Goal: Find specific page/section: Find specific page/section

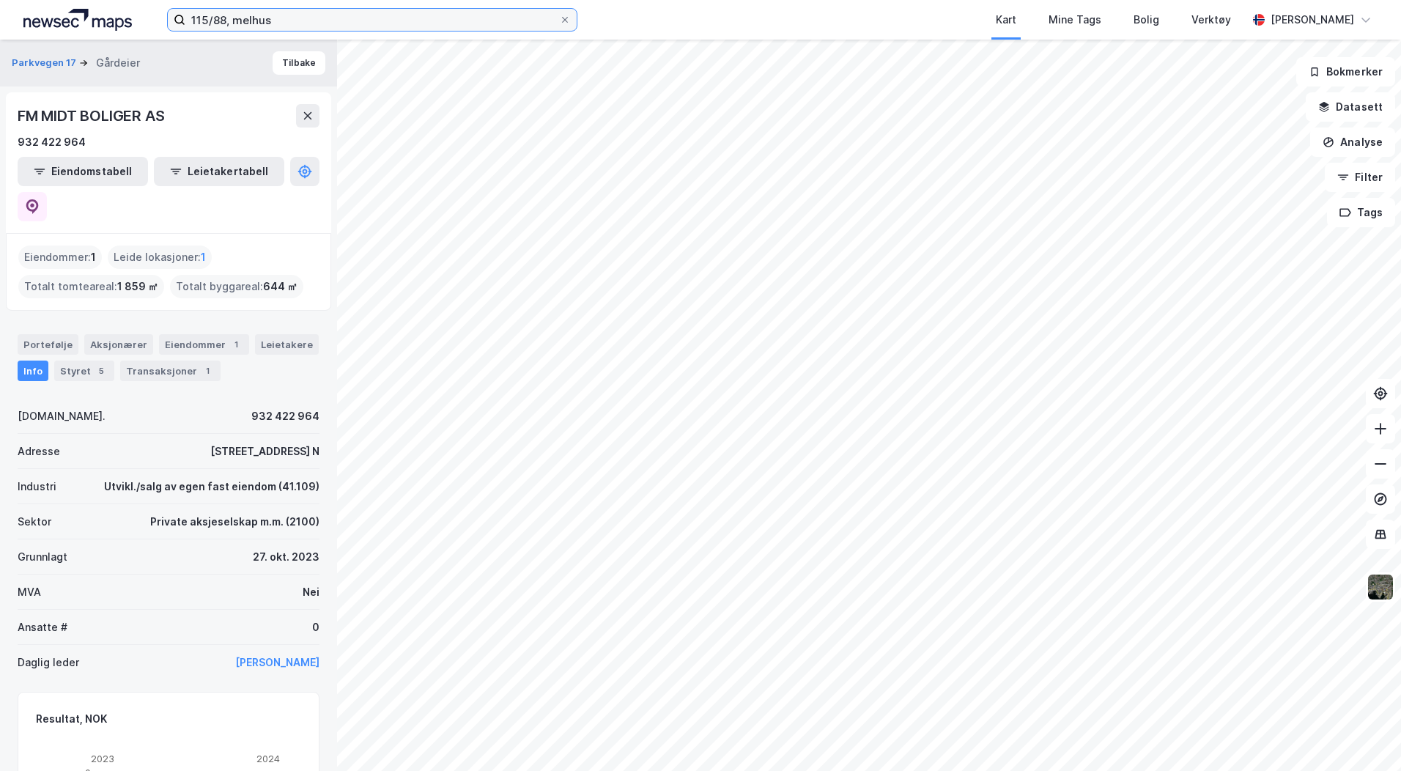
click at [282, 23] on input "115/88, melhus" at bounding box center [372, 20] width 374 height 22
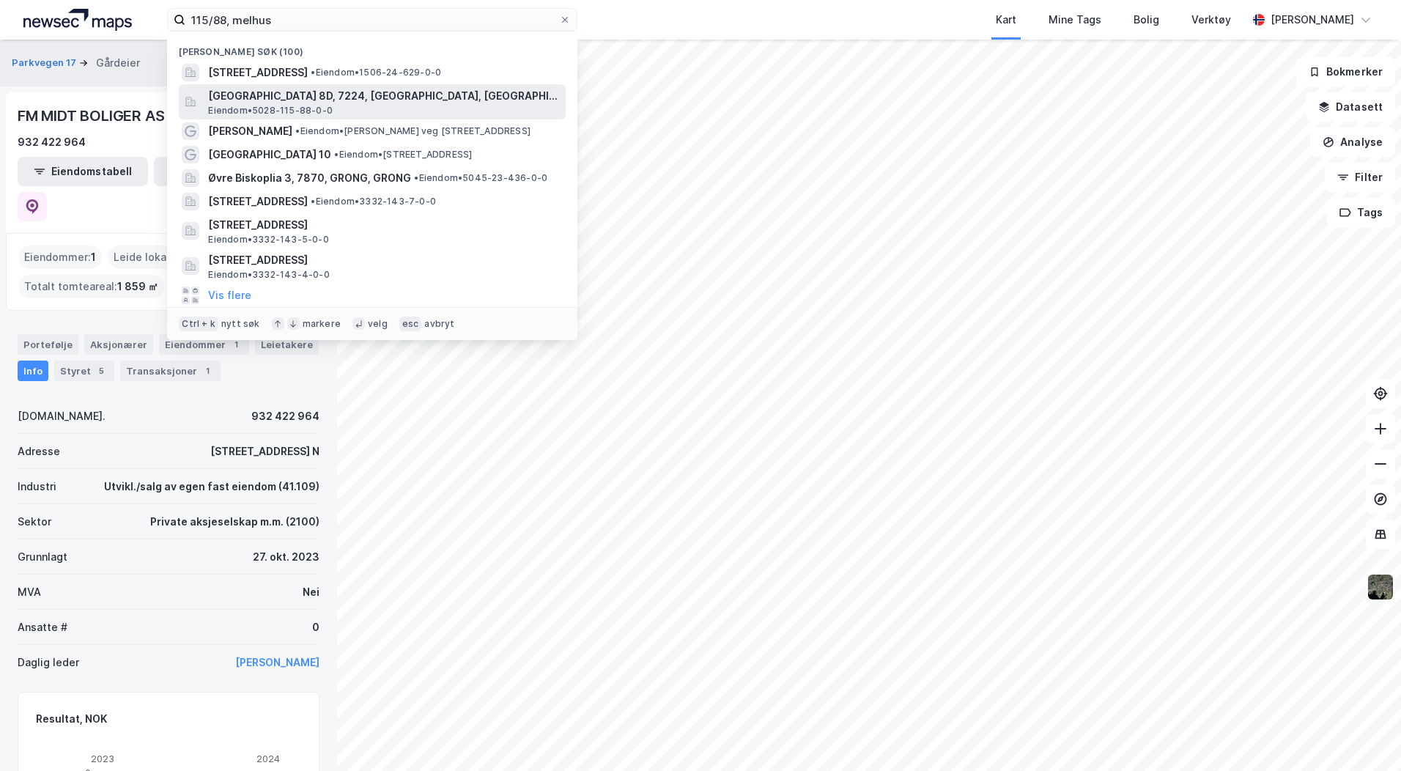
click at [274, 92] on span "[GEOGRAPHIC_DATA] 8D, 7224, [GEOGRAPHIC_DATA], [GEOGRAPHIC_DATA]" at bounding box center [384, 96] width 352 height 18
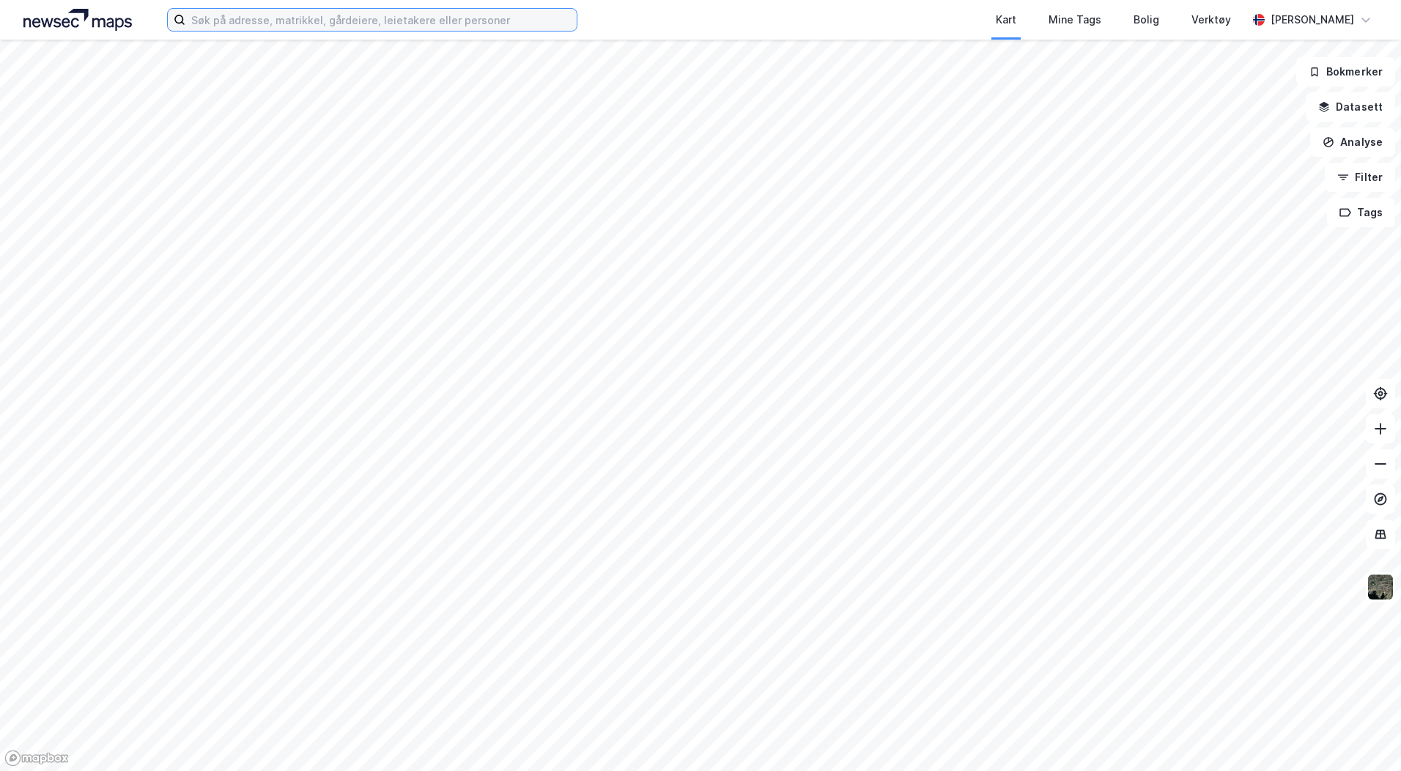
click at [381, 28] on input at bounding box center [380, 20] width 391 height 22
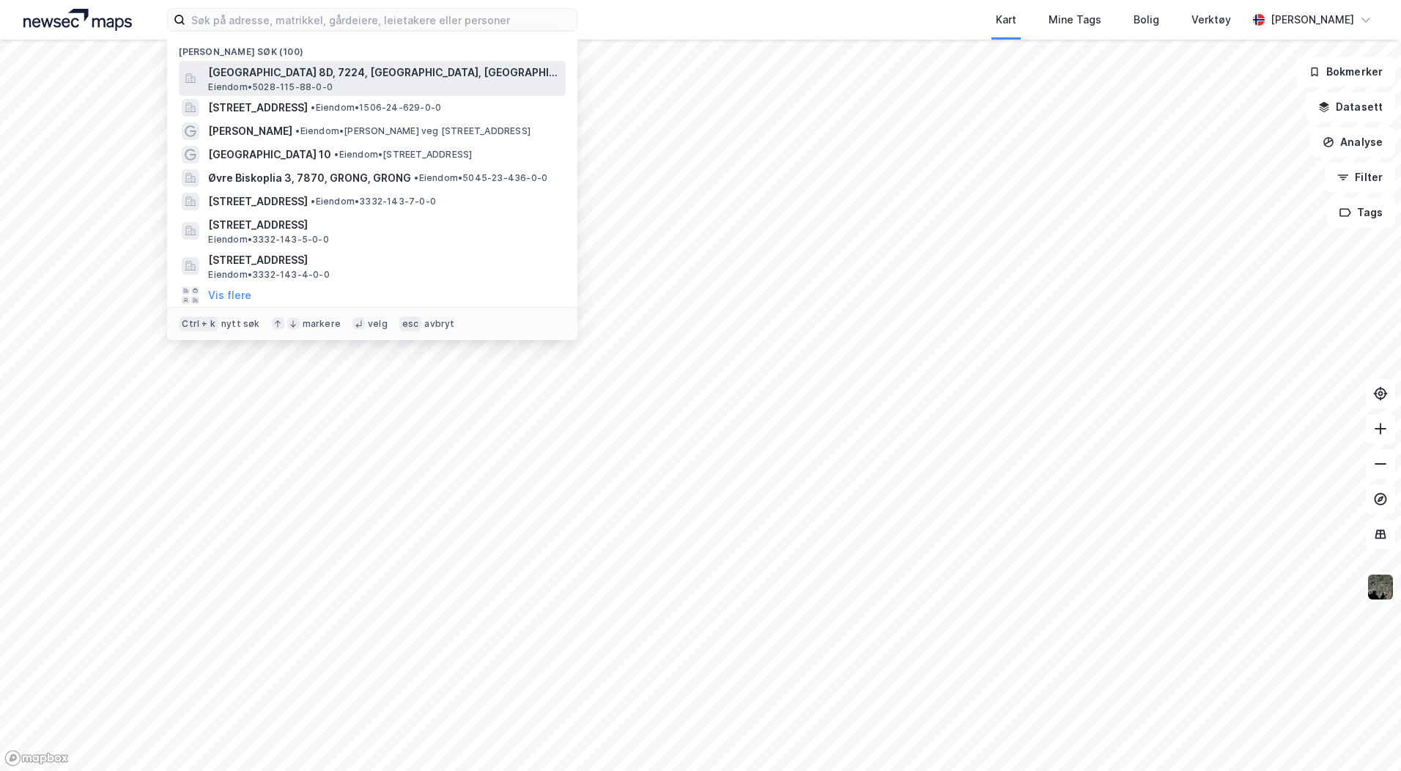
click at [343, 81] on div "[GEOGRAPHIC_DATA] 8D, 7224, [GEOGRAPHIC_DATA], MELHUS Eiendom • 5028-115-88-0-0" at bounding box center [385, 78] width 355 height 29
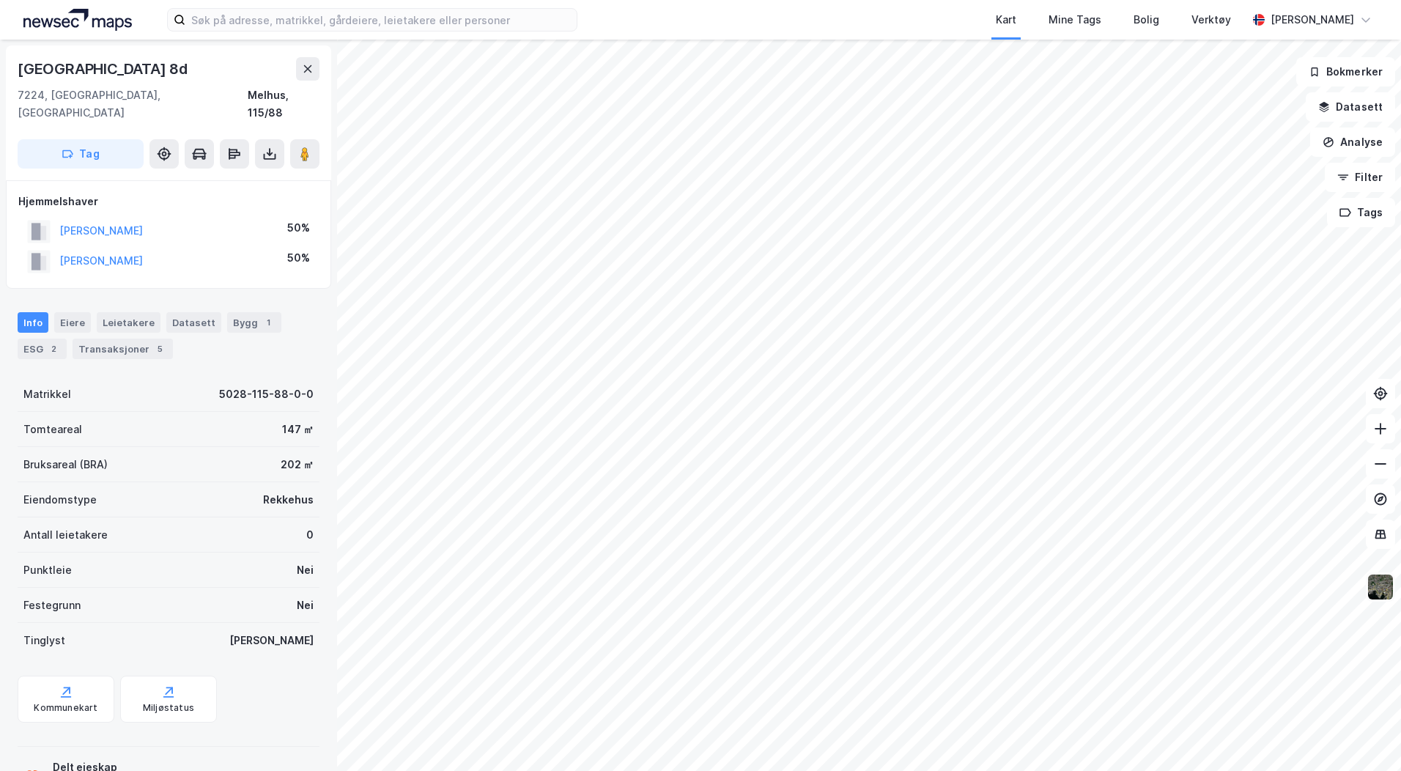
click at [1389, 598] on img at bounding box center [1381, 587] width 28 height 28
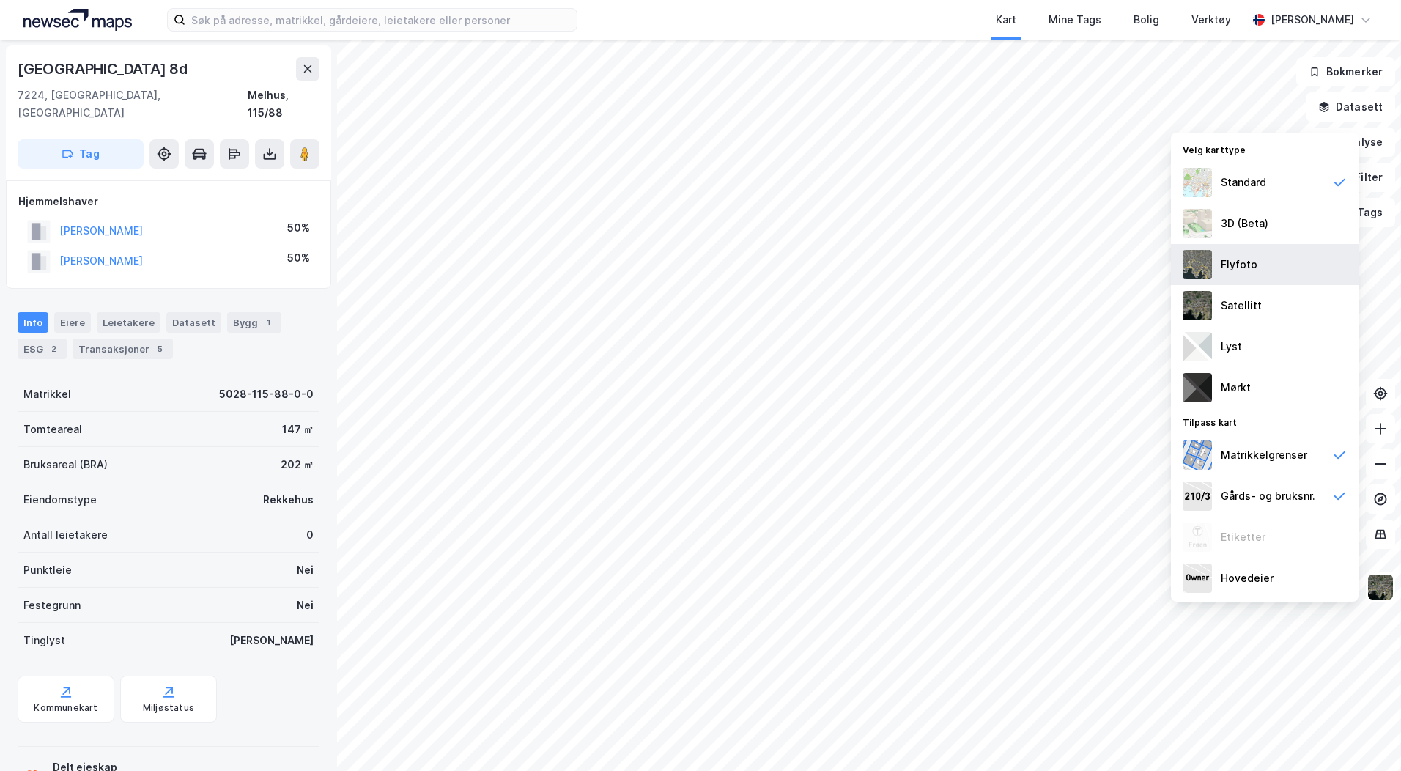
click at [1269, 268] on div "Flyfoto" at bounding box center [1265, 264] width 188 height 41
